Goal: Find specific page/section

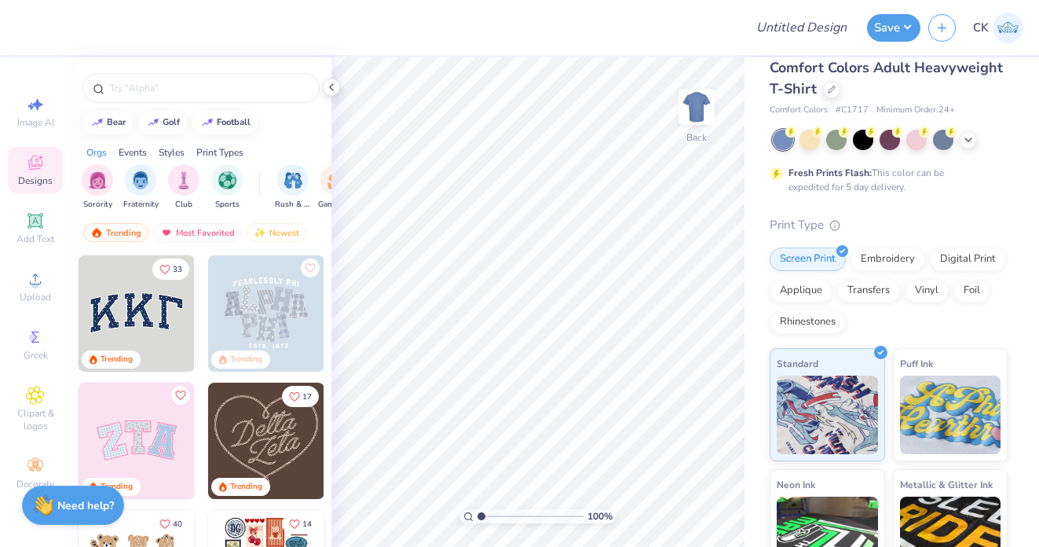
scroll to position [18, 0]
click at [830, 97] on div at bounding box center [831, 88] width 17 height 17
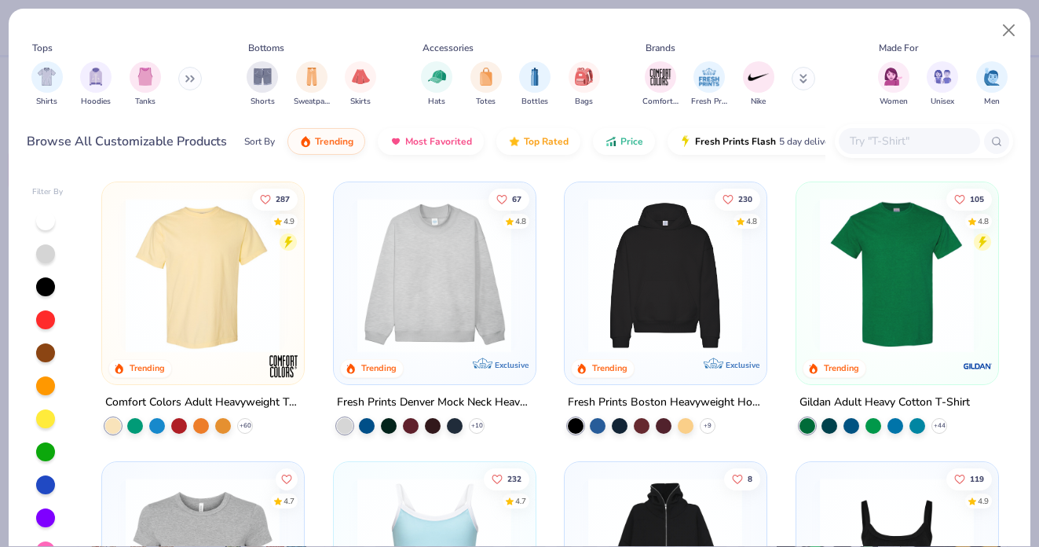
click at [874, 138] on input "text" at bounding box center [909, 141] width 121 height 18
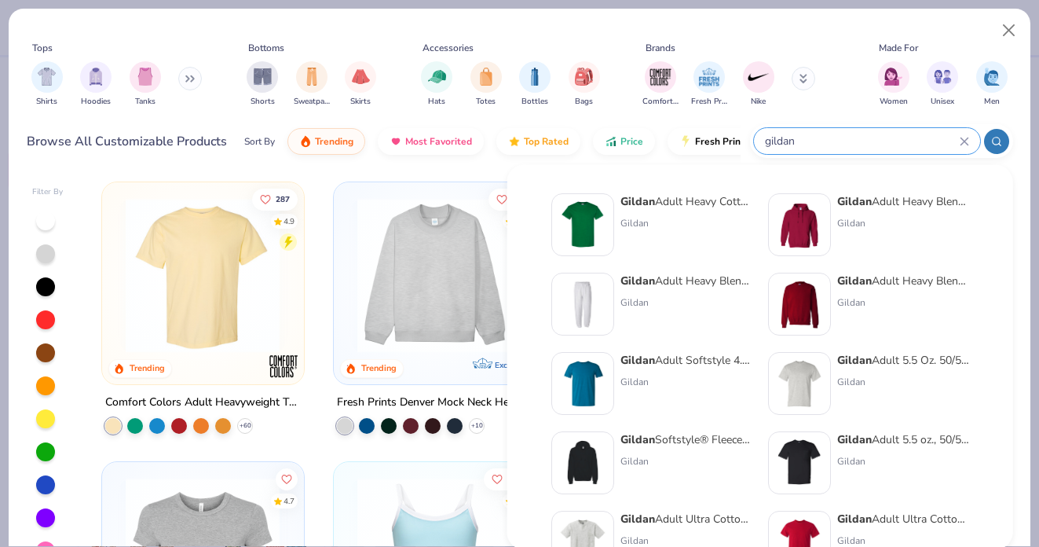
type input "gildan"
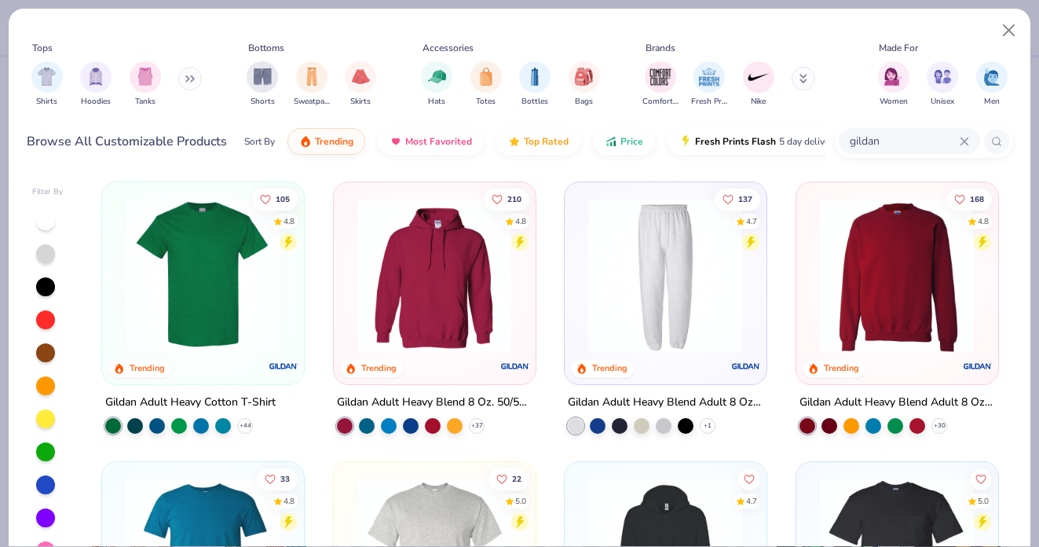
click at [903, 296] on img at bounding box center [897, 275] width 170 height 155
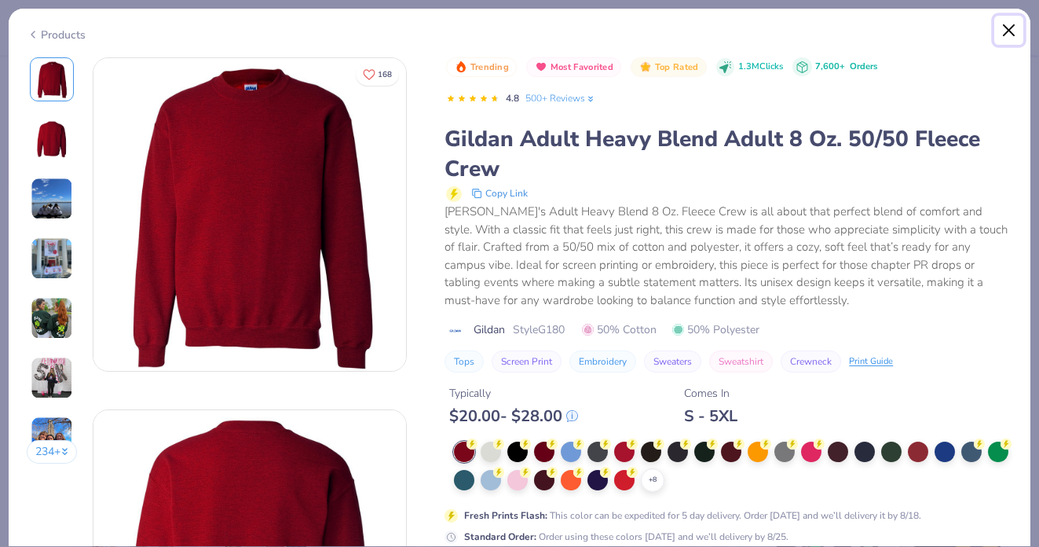
click at [1006, 25] on button "Close" at bounding box center [1010, 31] width 30 height 30
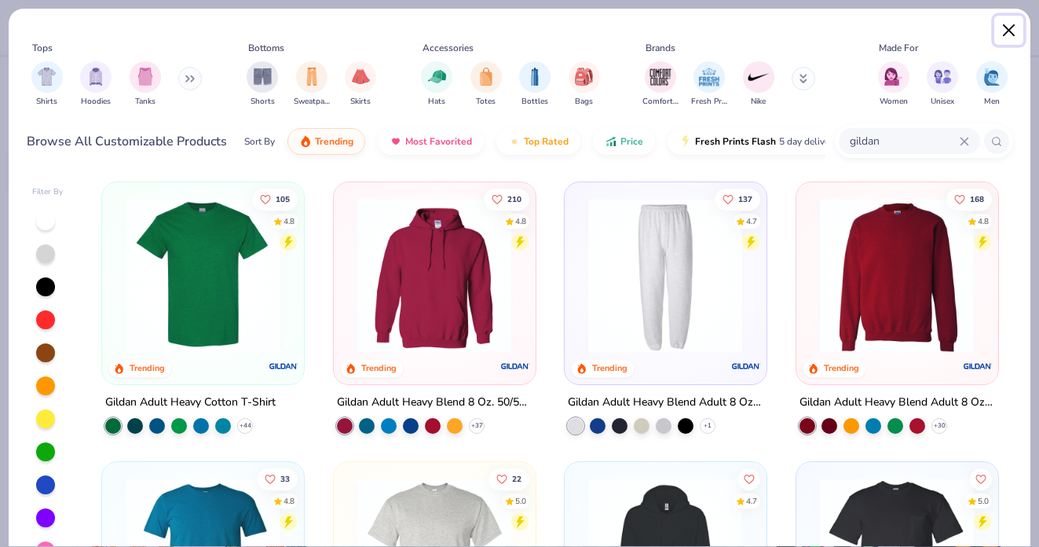
click at [1010, 27] on button "Close" at bounding box center [1010, 31] width 30 height 30
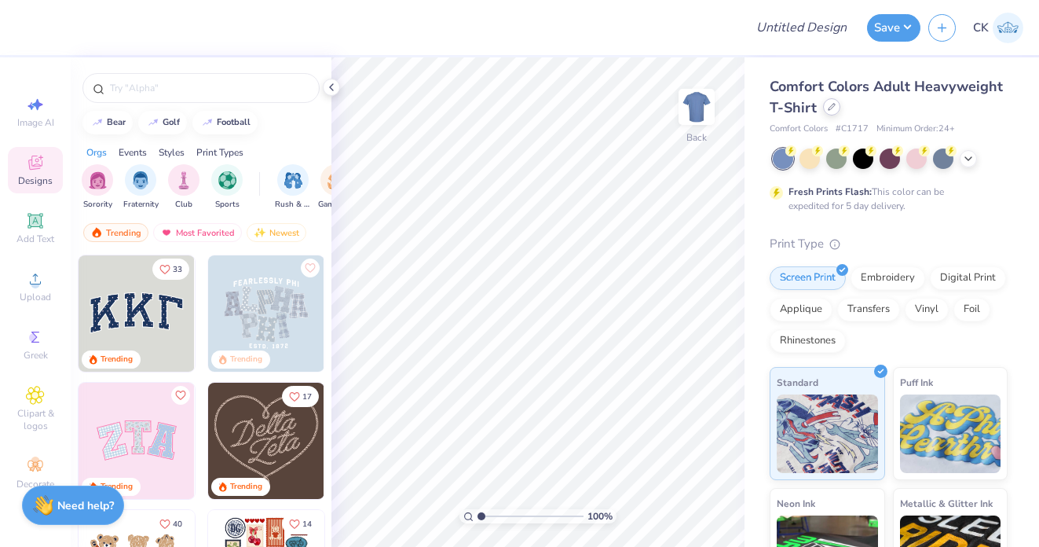
click at [828, 102] on div at bounding box center [831, 106] width 17 height 17
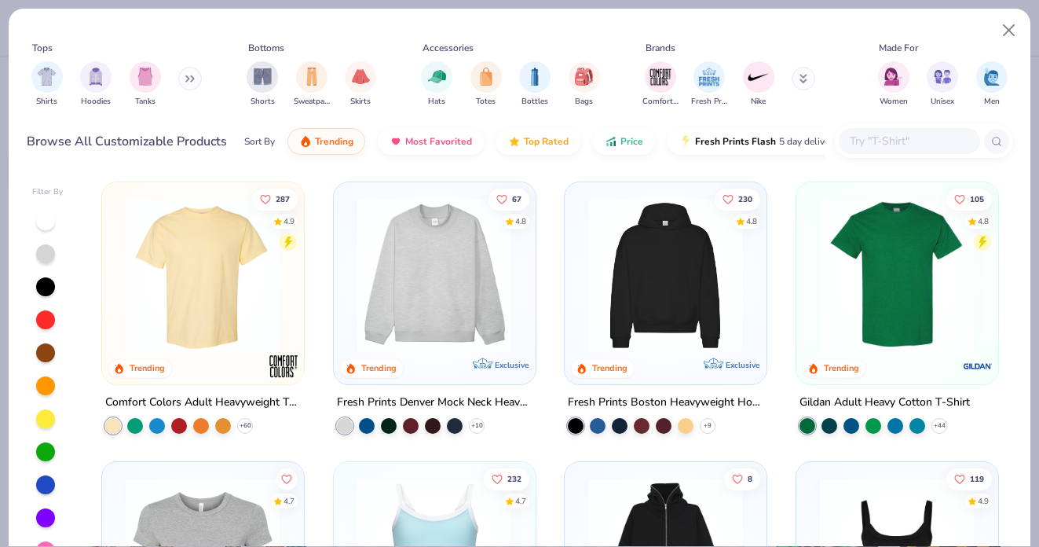
click at [896, 141] on input "text" at bounding box center [909, 141] width 121 height 18
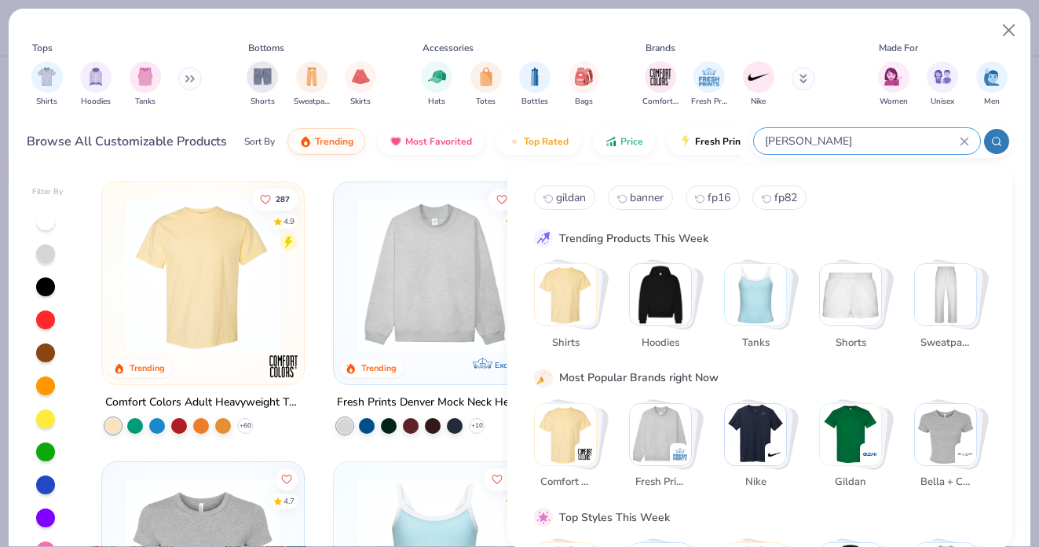
type input "gildan crewneck"
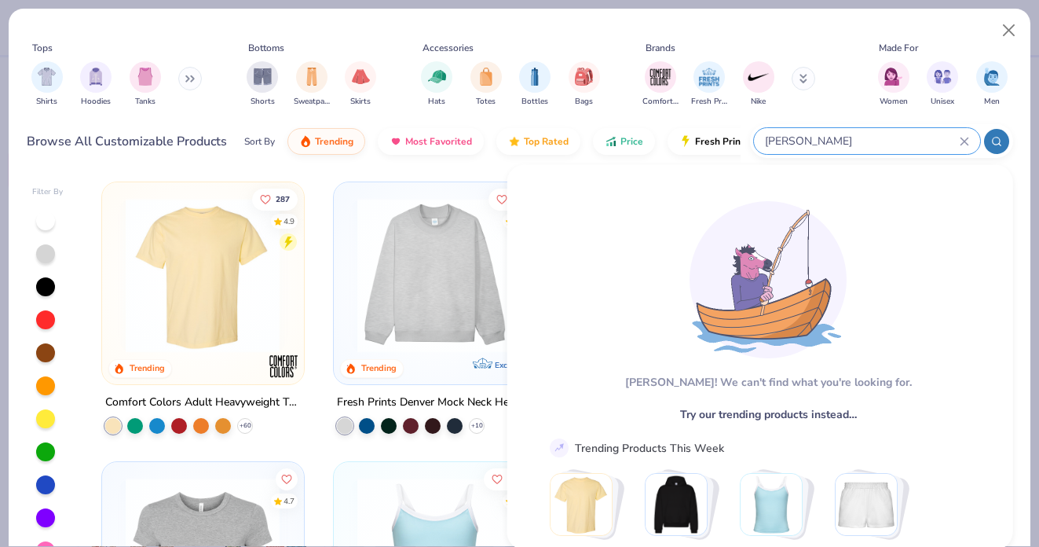
click at [835, 133] on input "gildan crewneck" at bounding box center [862, 141] width 196 height 18
click at [826, 137] on input "gildan crewneck" at bounding box center [862, 141] width 196 height 18
click at [964, 141] on icon at bounding box center [964, 140] width 7 height 7
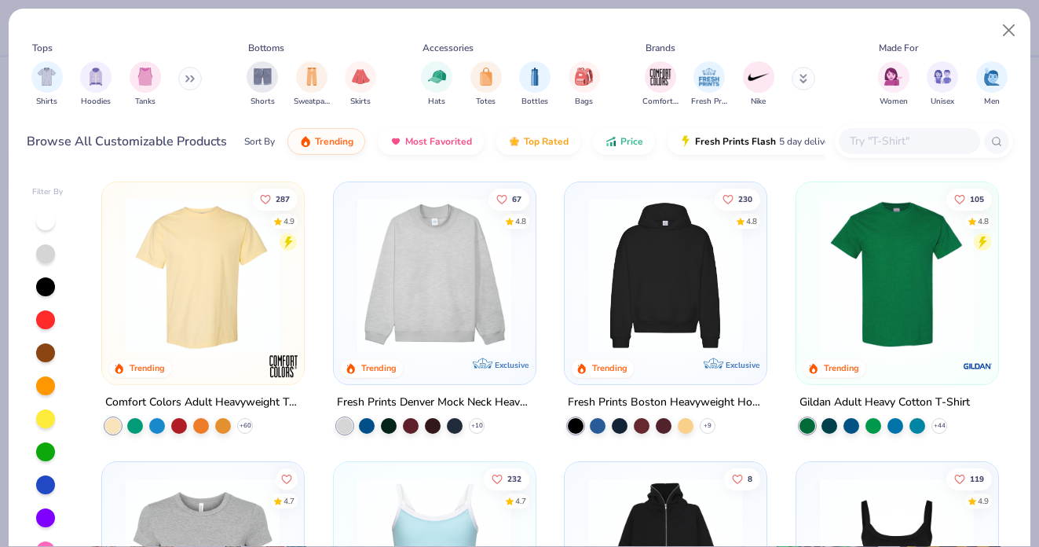
click at [924, 141] on input "text" at bounding box center [909, 141] width 121 height 18
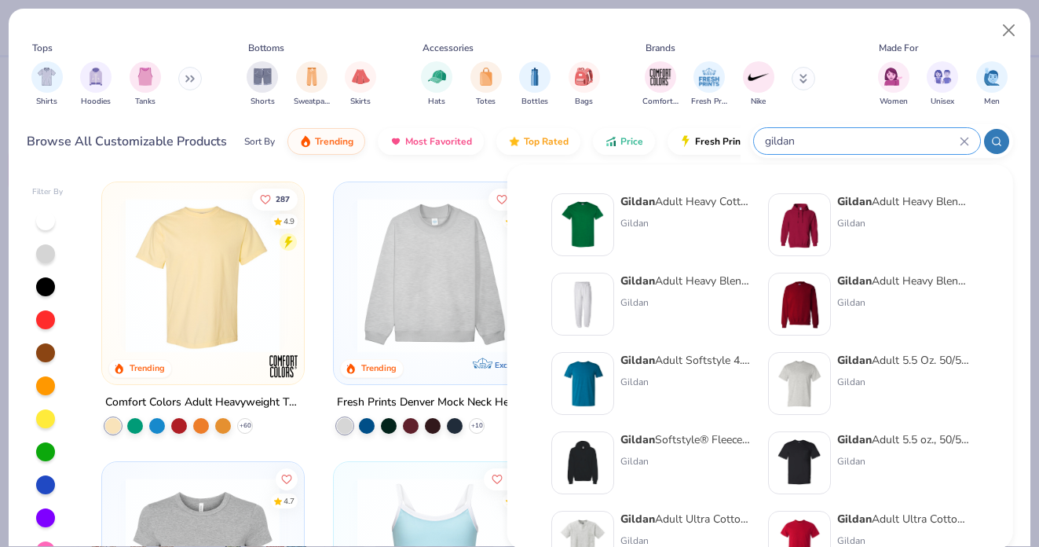
type input "gildan"
click at [800, 302] on img at bounding box center [799, 304] width 49 height 49
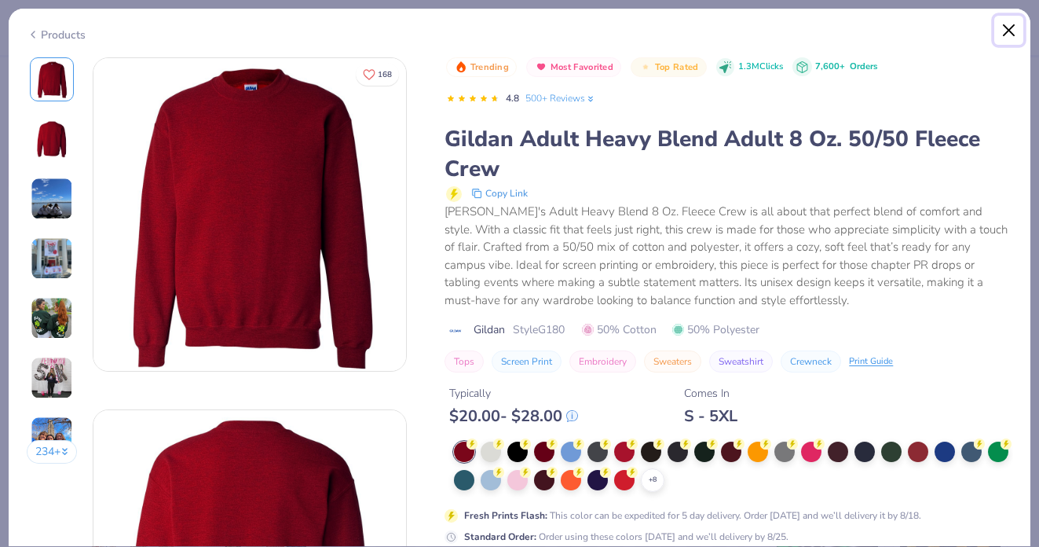
click at [1006, 31] on button "Close" at bounding box center [1010, 31] width 30 height 30
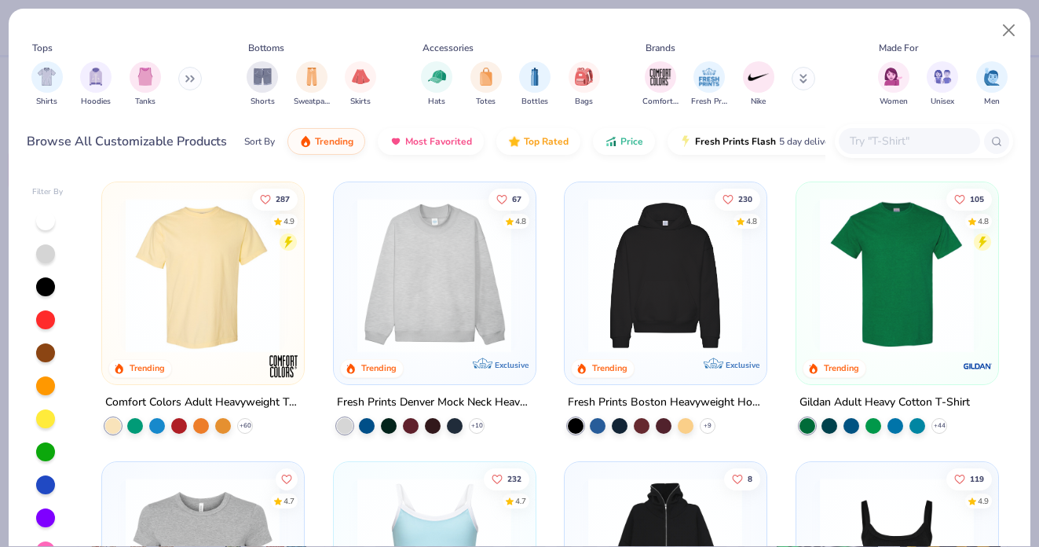
click at [874, 140] on input "text" at bounding box center [909, 141] width 121 height 18
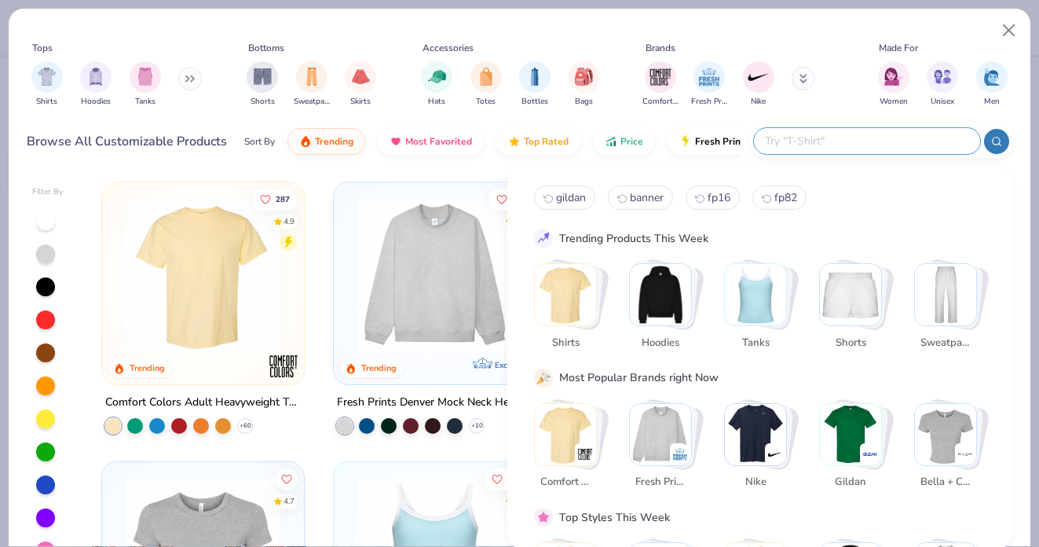
click at [488, 166] on div "Tops Shirts Hoodies Tanks Bottoms Shorts Sweatpants Skirts Accessories Hats Tot…" at bounding box center [520, 89] width 1022 height 161
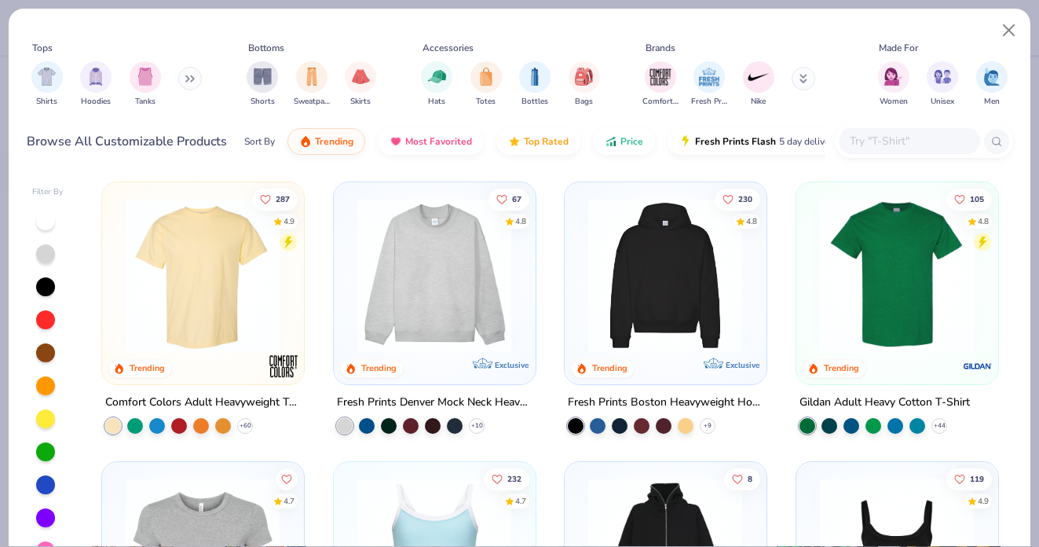
click at [907, 143] on input "text" at bounding box center [909, 141] width 121 height 18
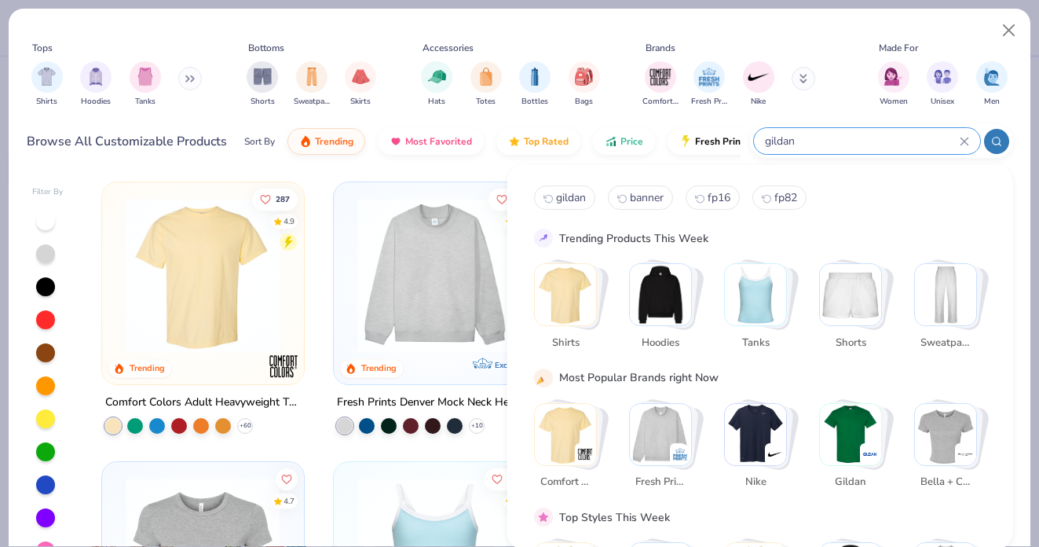
type input "gildan"
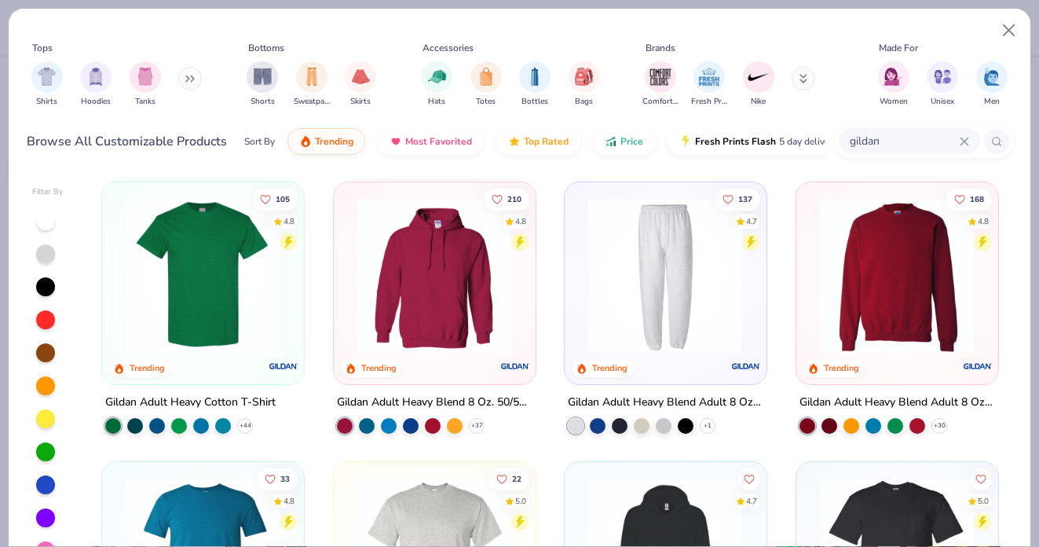
click at [902, 268] on img at bounding box center [897, 275] width 170 height 155
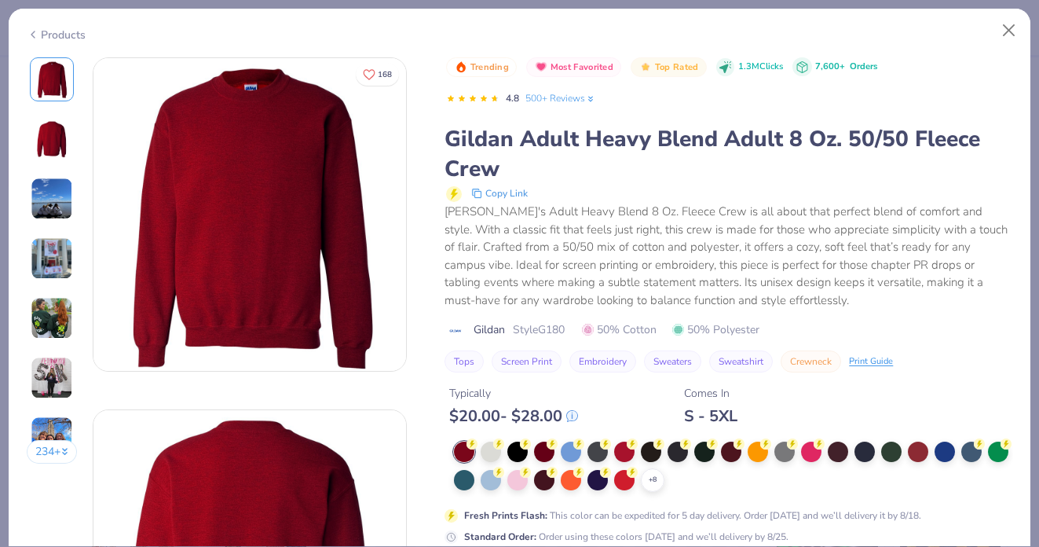
click at [559, 326] on span "Style G180" at bounding box center [539, 329] width 52 height 16
copy span "G180"
click at [1007, 27] on button "Close" at bounding box center [1010, 31] width 30 height 30
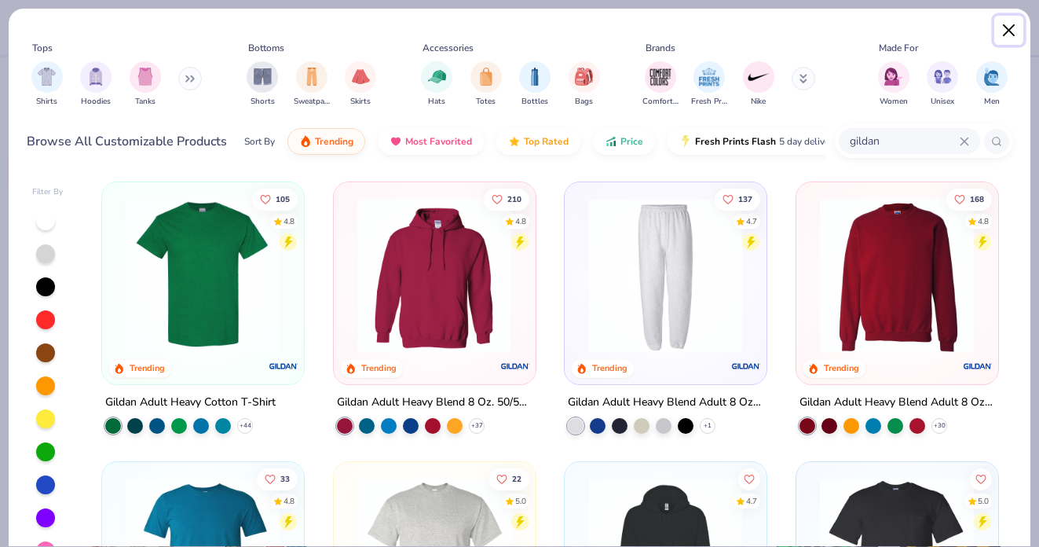
click at [1001, 28] on button "Close" at bounding box center [1010, 31] width 30 height 30
